Goal: Task Accomplishment & Management: Manage account settings

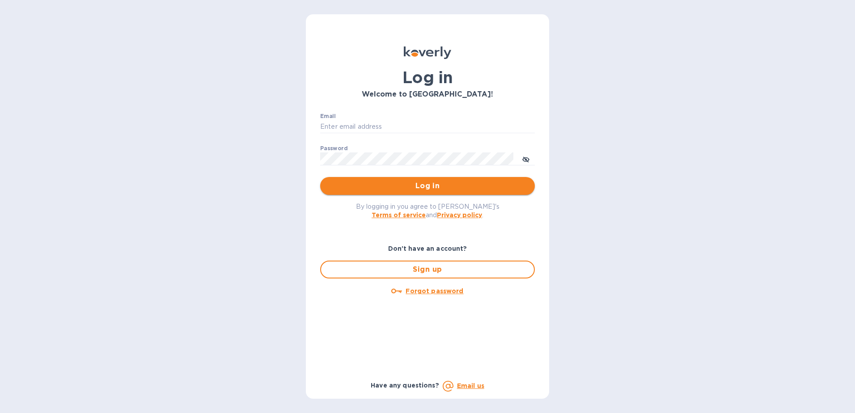
type input "[EMAIL_ADDRESS][DOMAIN_NAME]"
click at [411, 185] on span "Log in" at bounding box center [427, 186] width 200 height 11
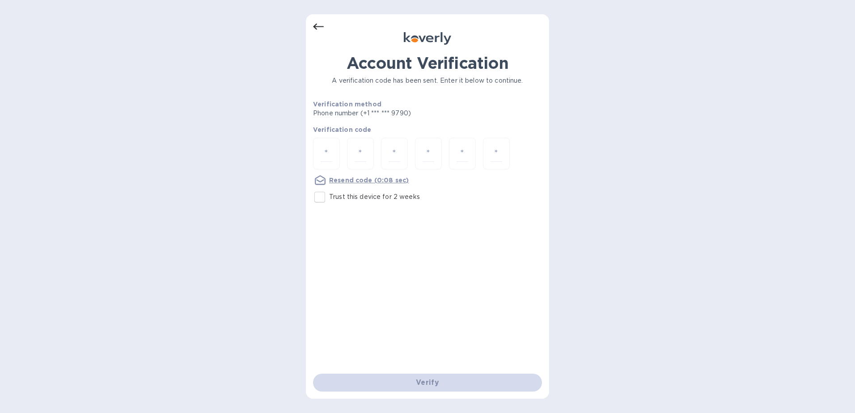
click at [320, 199] on input "Trust this device for 2 weeks" at bounding box center [319, 197] width 19 height 19
checkbox input "true"
click at [325, 151] on input "number" at bounding box center [327, 153] width 12 height 17
type input "9"
type input "0"
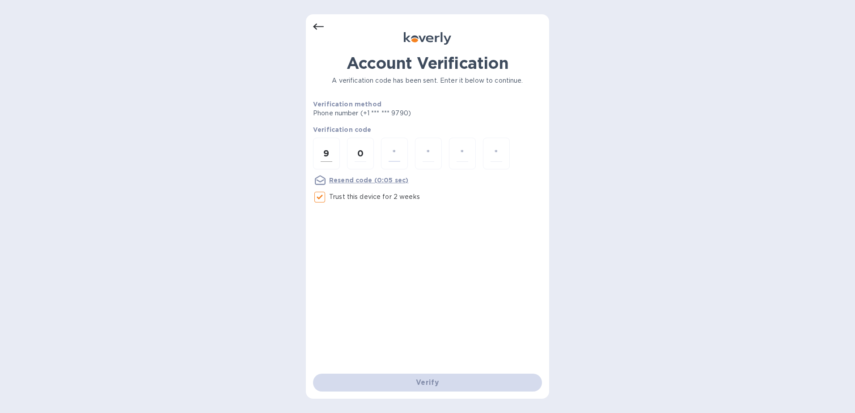
type input "5"
type input "7"
type input "2"
type input "6"
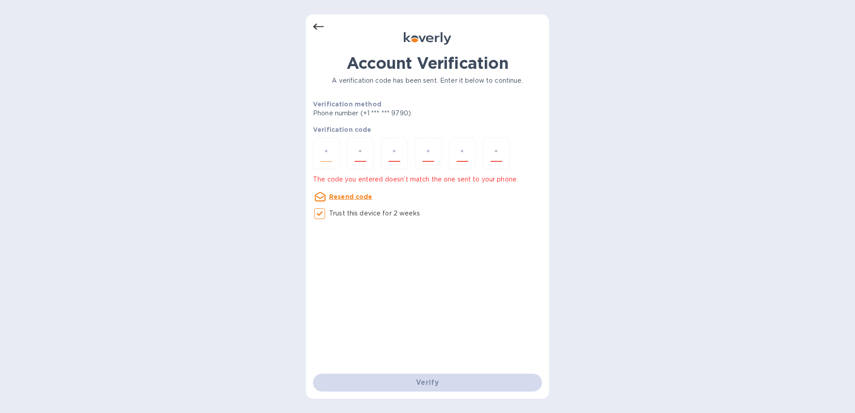
type input "3"
click at [466, 152] on input "3" at bounding box center [463, 153] width 12 height 17
click at [322, 148] on input "number" at bounding box center [327, 153] width 12 height 17
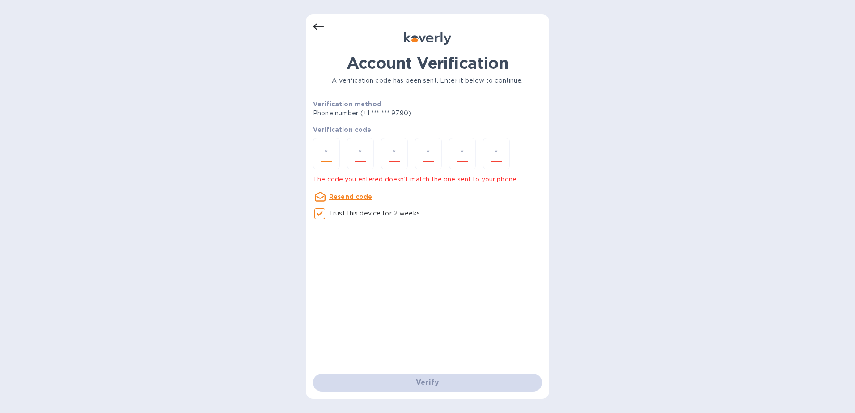
type input "9"
type input "0"
type input "5"
type input "7"
type input "2"
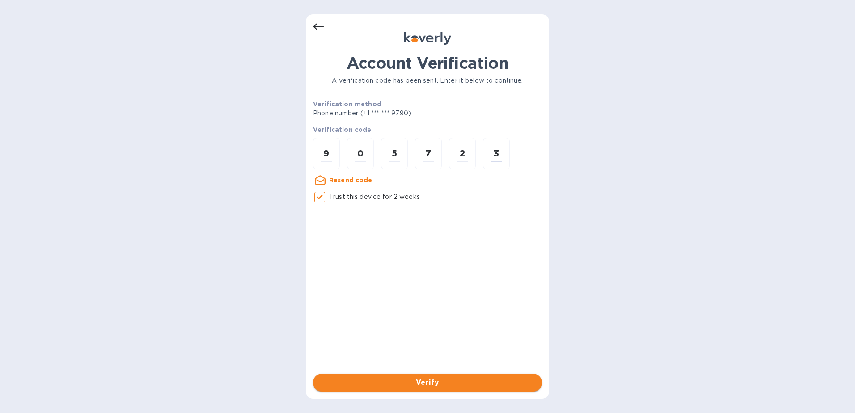
type input "3"
click at [443, 379] on span "Verify" at bounding box center [427, 382] width 215 height 11
